Goal: Information Seeking & Learning: Check status

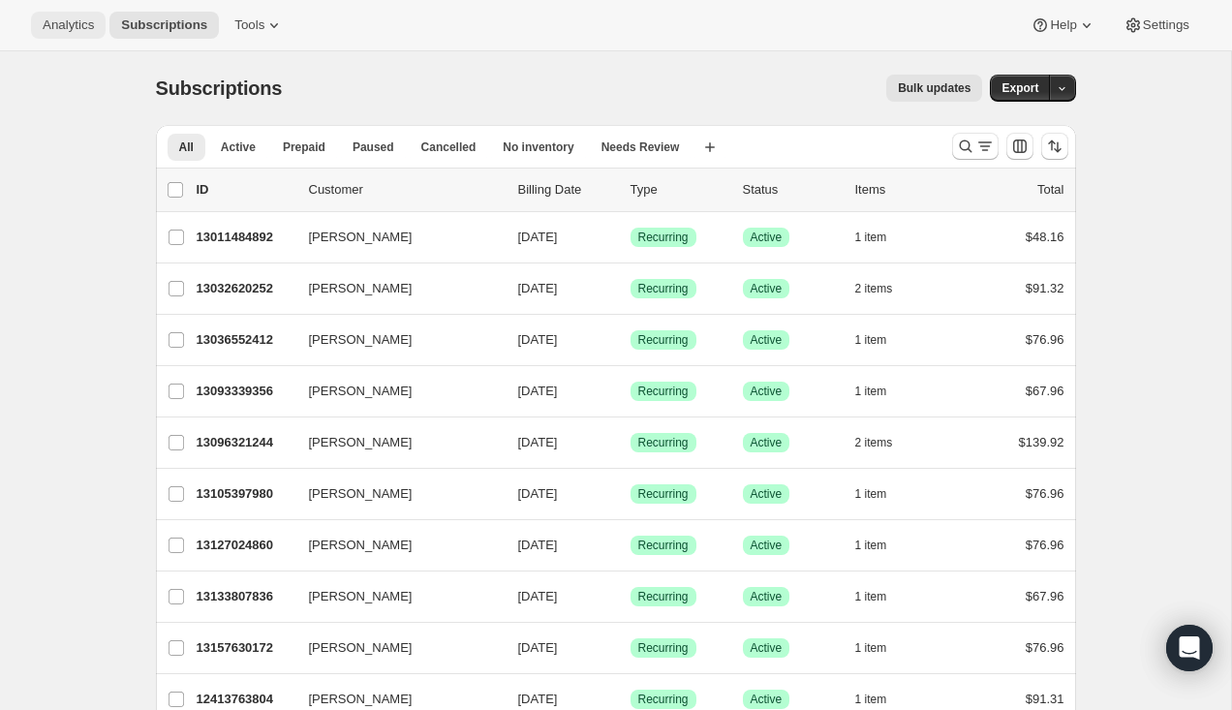
click at [73, 26] on span "Analytics" at bounding box center [68, 24] width 51 height 15
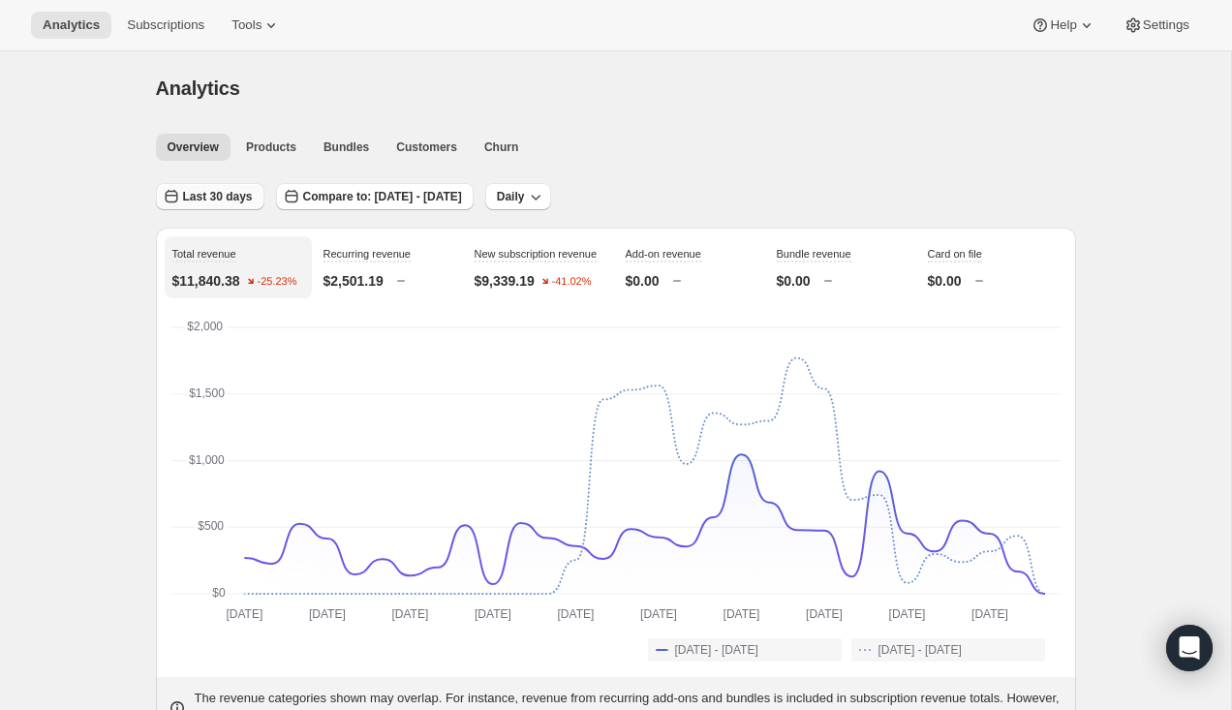
click at [179, 194] on icon "button" at bounding box center [171, 196] width 19 height 19
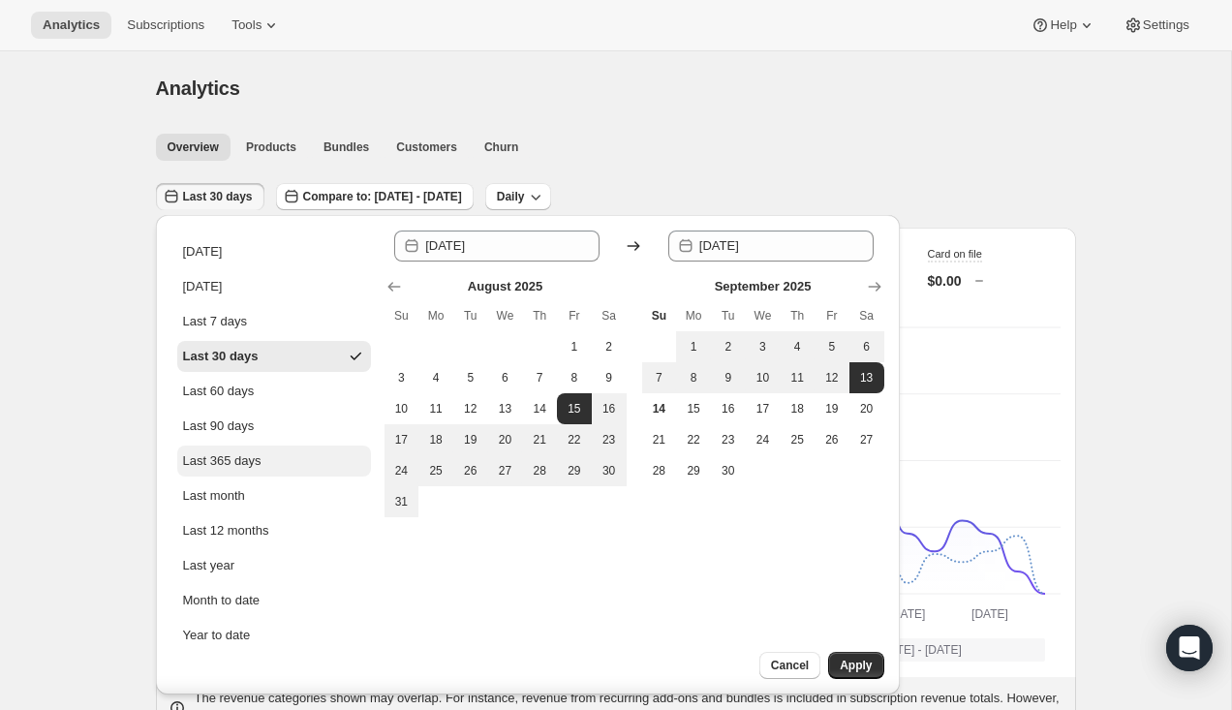
click at [242, 453] on div "Last 365 days" at bounding box center [222, 460] width 78 height 19
type input "[DATE]"
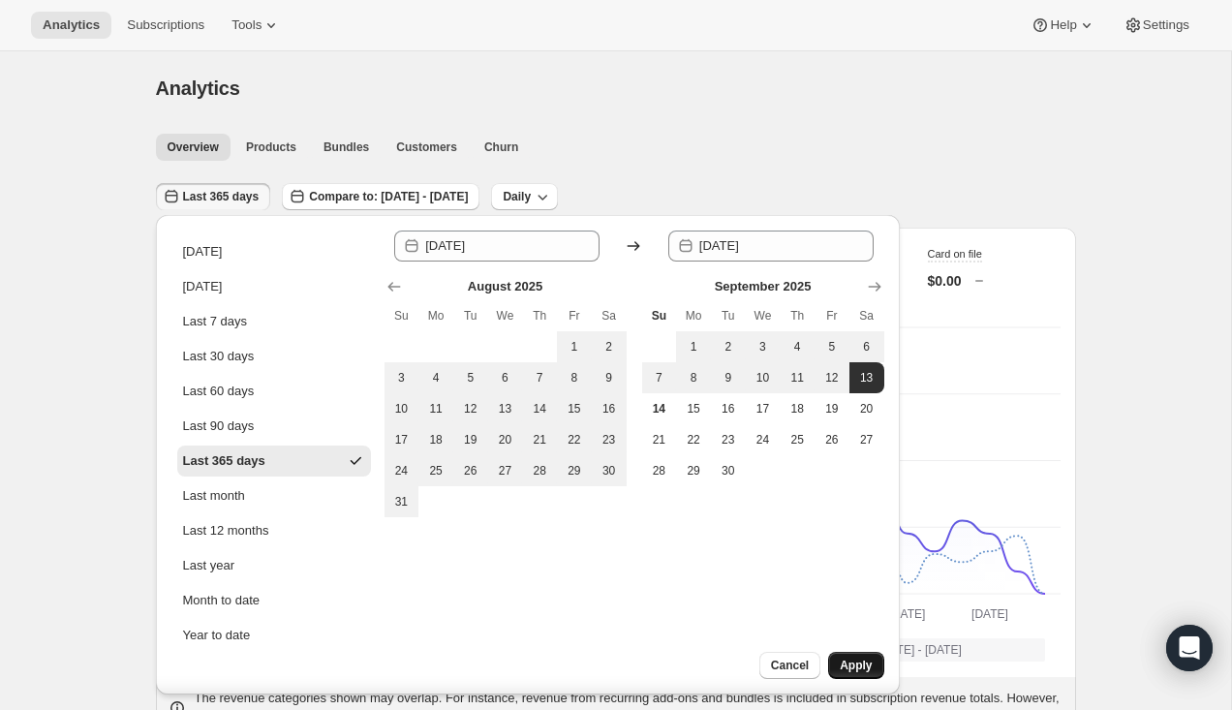
click at [843, 661] on span "Apply" at bounding box center [855, 664] width 32 height 15
